Goal: Transaction & Acquisition: Book appointment/travel/reservation

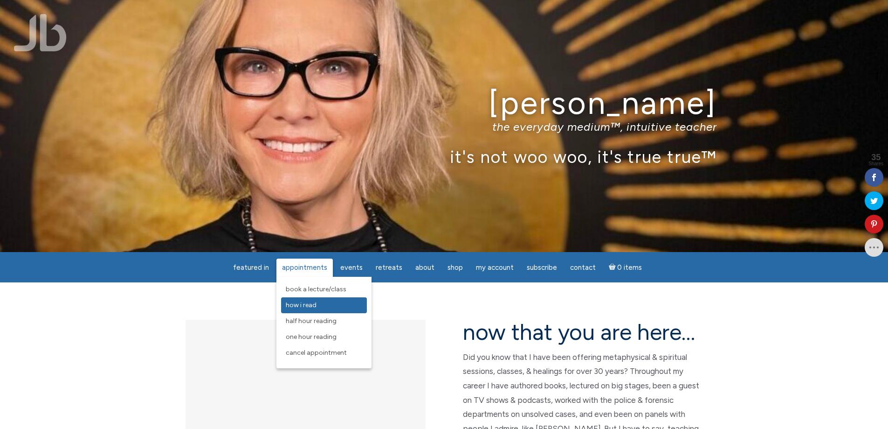
click at [307, 304] on span "How I Read" at bounding box center [301, 305] width 31 height 8
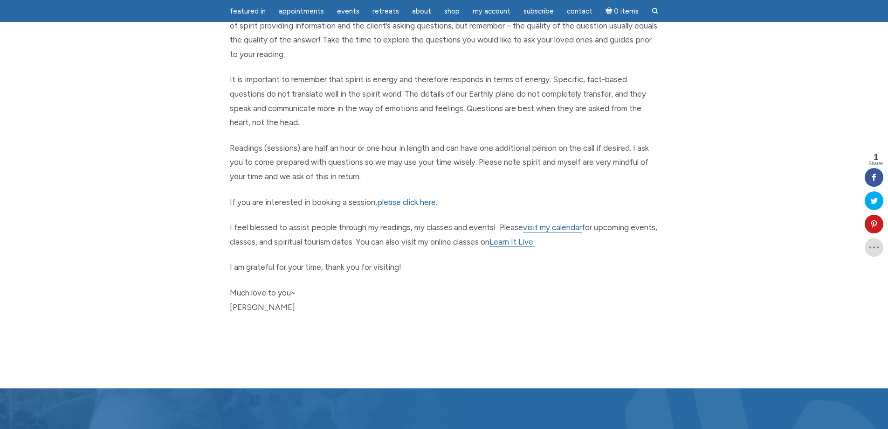
scroll to position [373, 0]
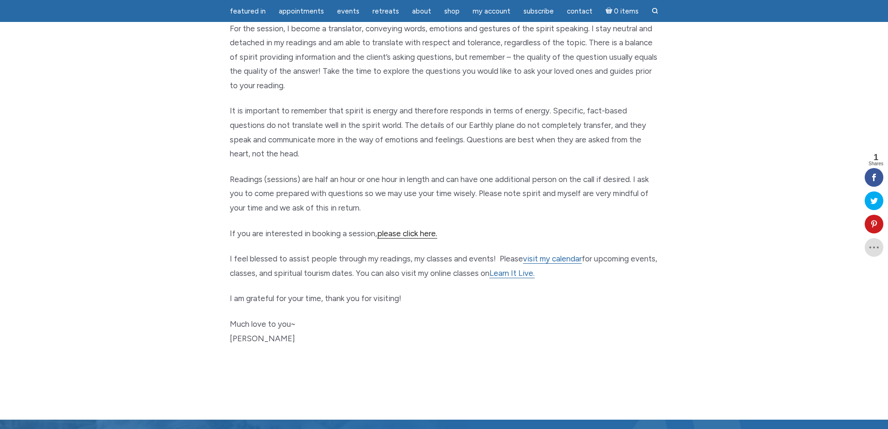
click at [422, 231] on link "please click here." at bounding box center [407, 233] width 60 height 10
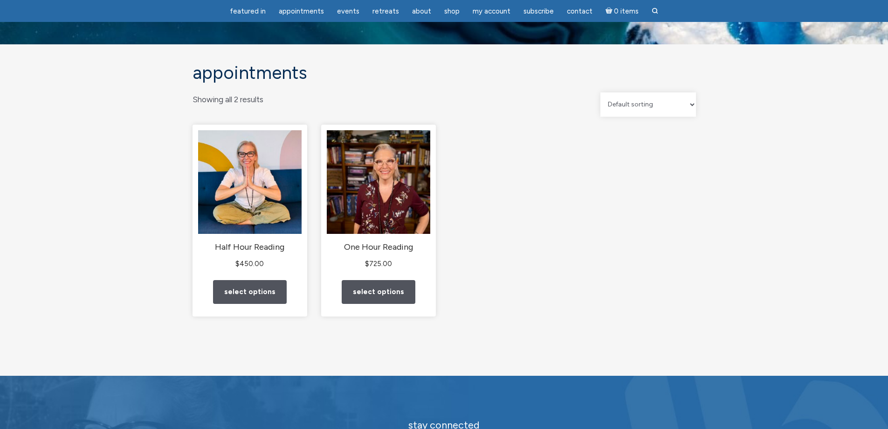
scroll to position [47, 0]
